Goal: Information Seeking & Learning: Understand process/instructions

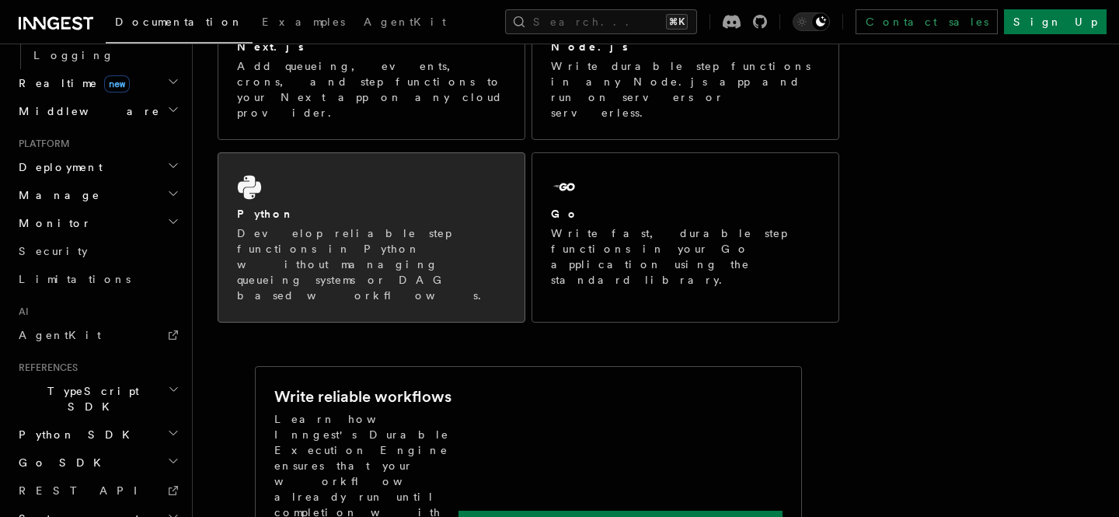
scroll to position [348, 0]
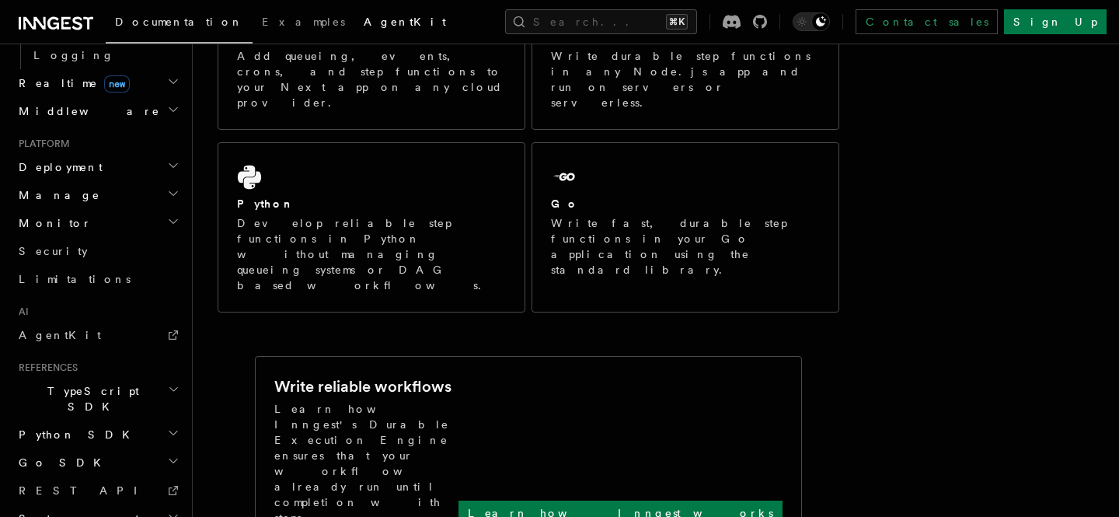
click at [364, 24] on span "AgentKit" at bounding box center [405, 22] width 82 height 12
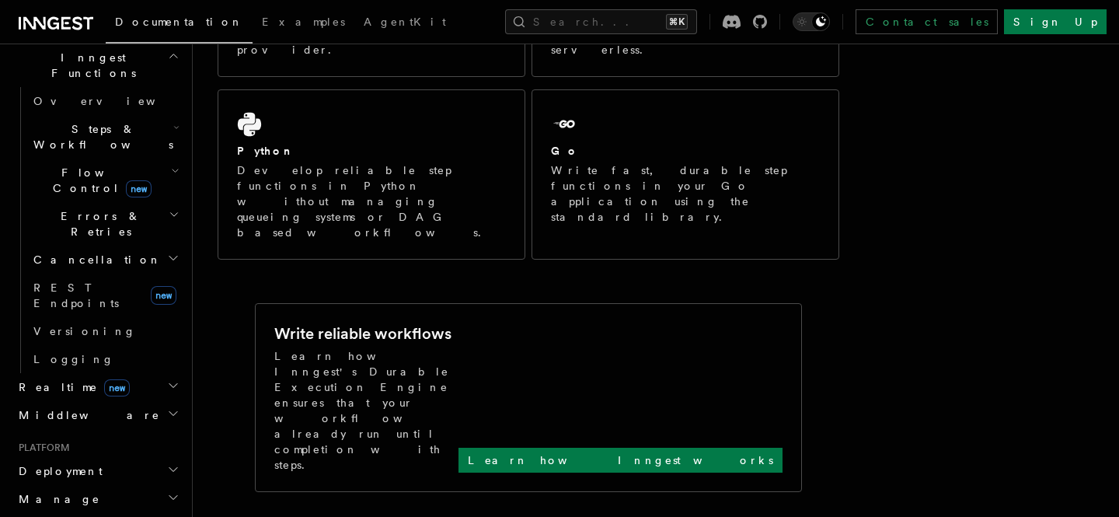
scroll to position [441, 0]
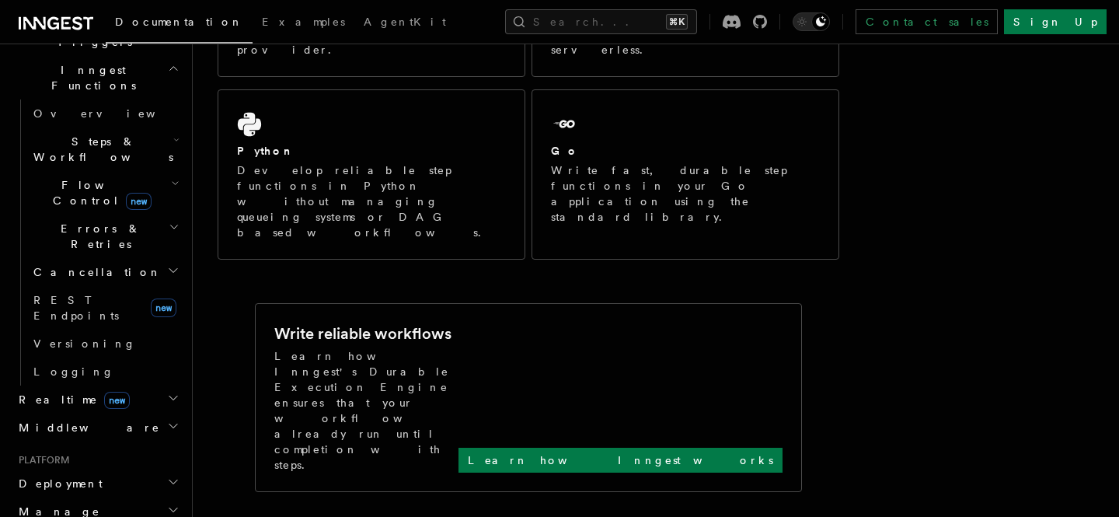
click at [127, 469] on h2 "Deployment" at bounding box center [97, 483] width 170 height 28
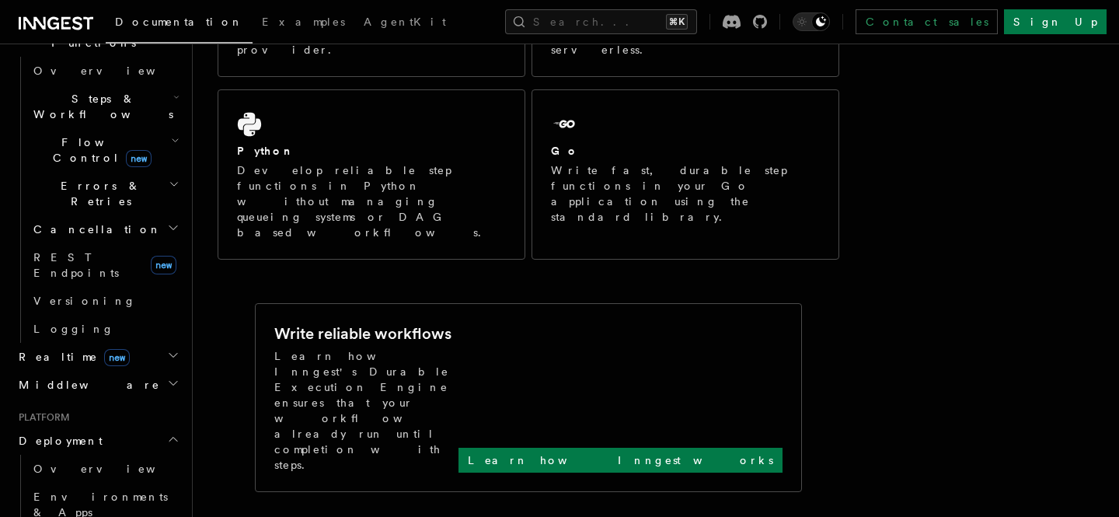
scroll to position [486, 0]
click at [113, 453] on link "Overview" at bounding box center [104, 467] width 155 height 28
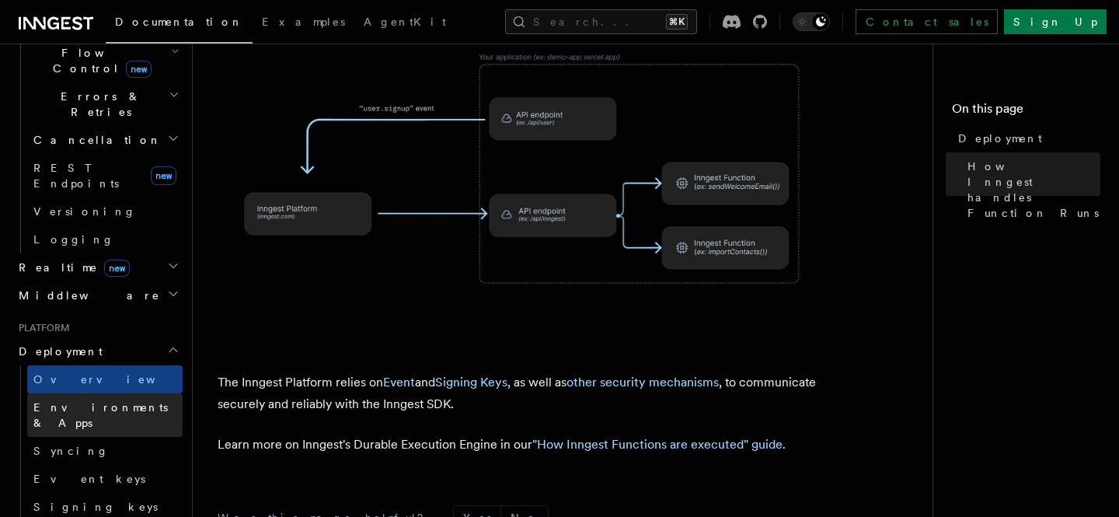
scroll to position [580, 0]
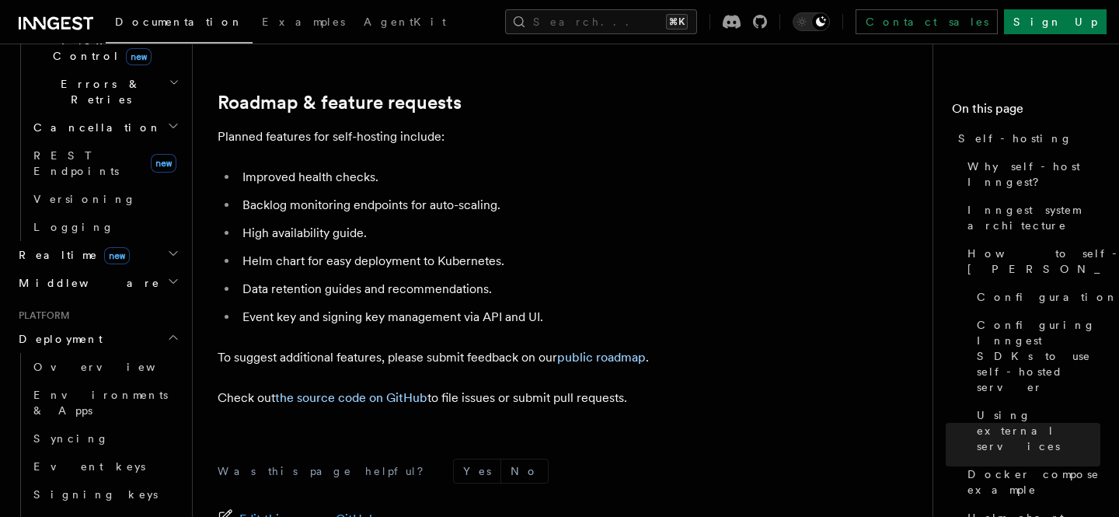
scroll to position [6156, 0]
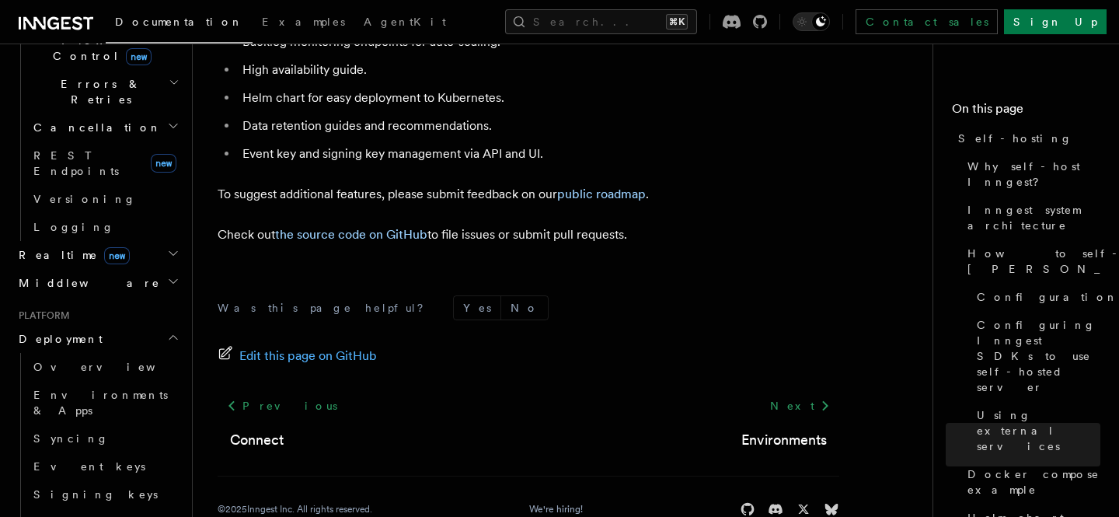
click at [72, 19] on icon at bounding box center [77, 22] width 10 height 13
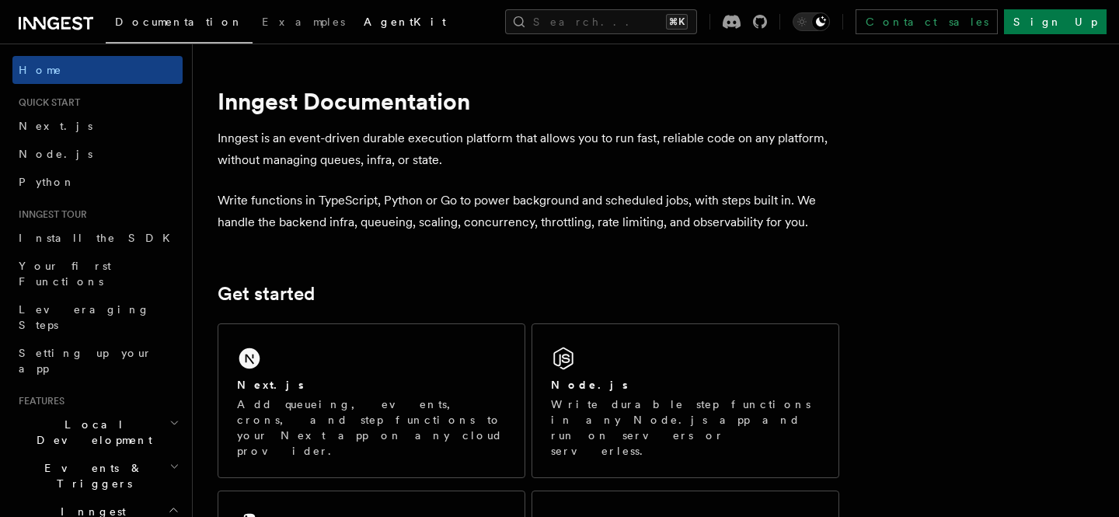
click at [364, 23] on span "AgentKit" at bounding box center [405, 22] width 82 height 12
